Goal: Use online tool/utility: Utilize a website feature to perform a specific function

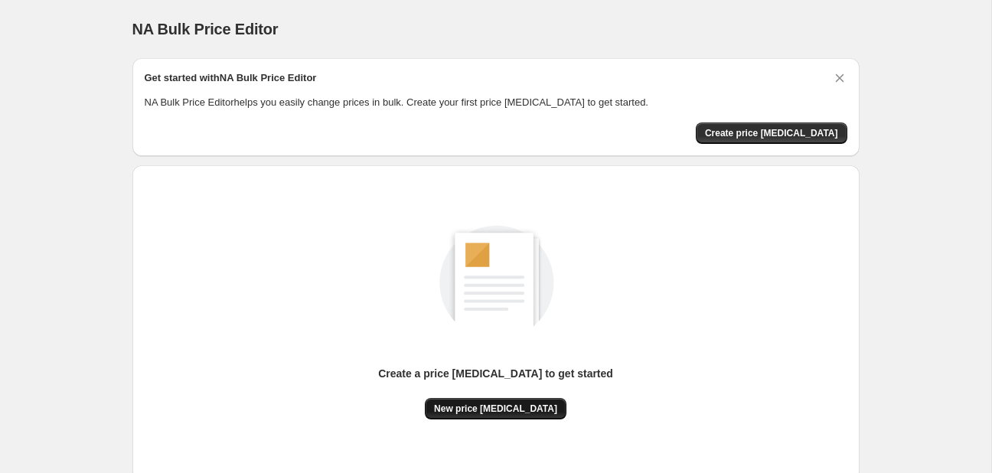
click at [503, 409] on span "New price [MEDICAL_DATA]" at bounding box center [495, 408] width 123 height 12
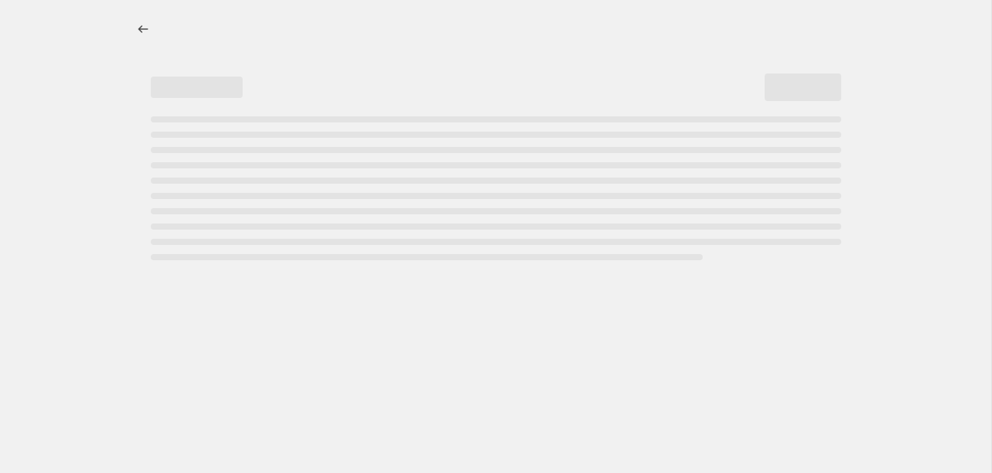
select select "percentage"
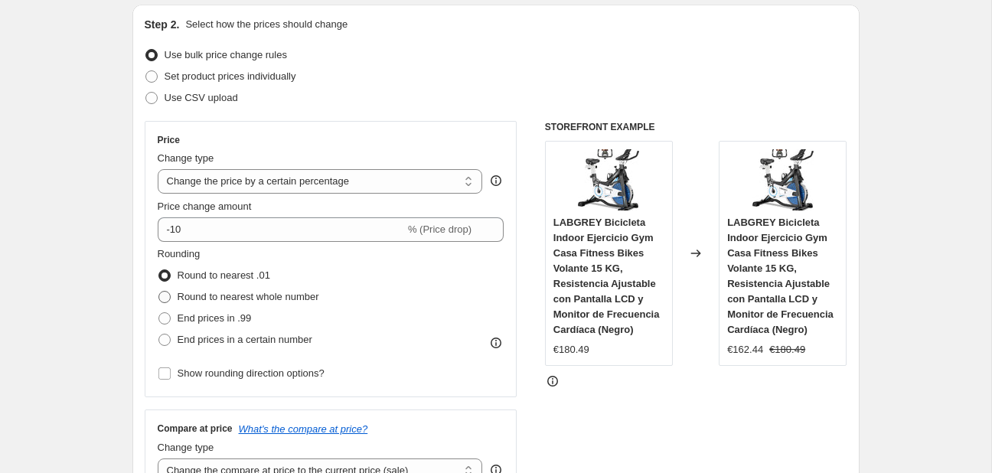
scroll to position [161, 0]
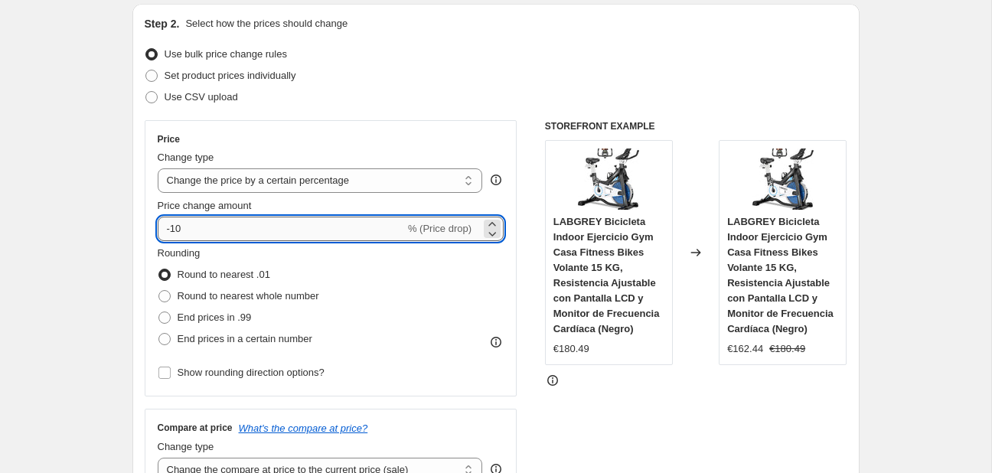
click at [278, 235] on input "-10" at bounding box center [281, 229] width 247 height 24
type input "-1"
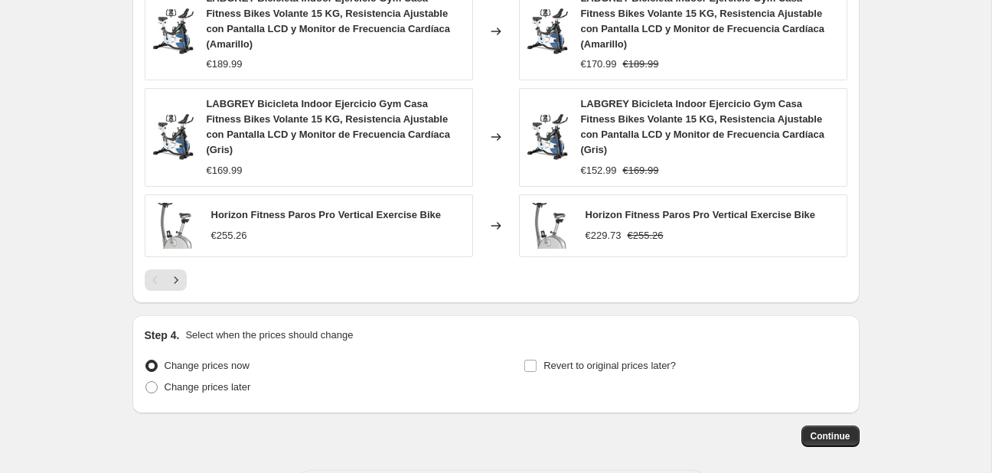
scroll to position [1135, 0]
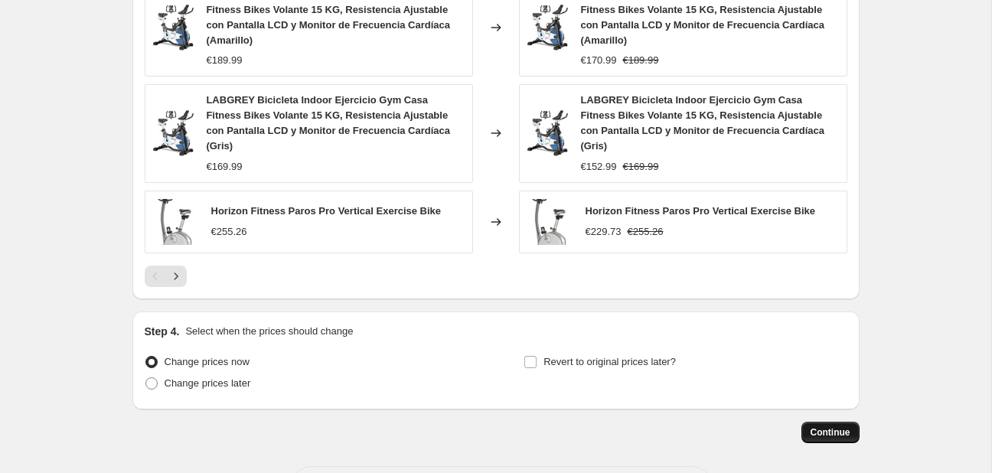
type input "-30"
click at [816, 426] on span "Continue" at bounding box center [830, 432] width 40 height 12
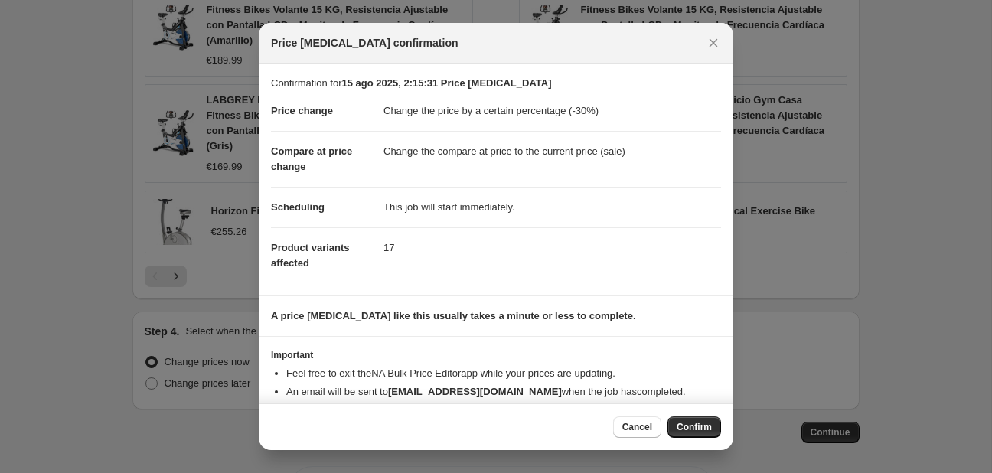
click at [699, 424] on span "Confirm" at bounding box center [693, 427] width 35 height 12
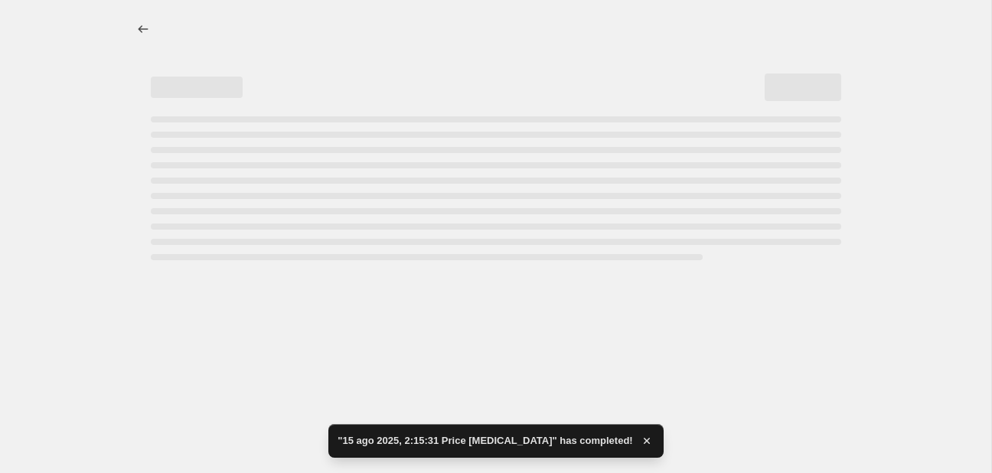
select select "percentage"
